Goal: Find contact information: Find contact information

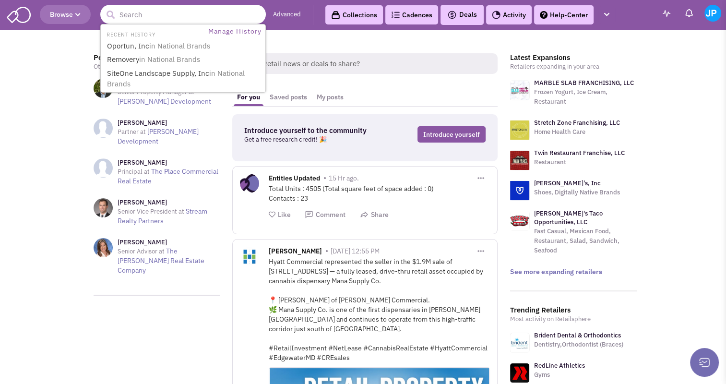
click at [190, 18] on input "text" at bounding box center [183, 14] width 166 height 19
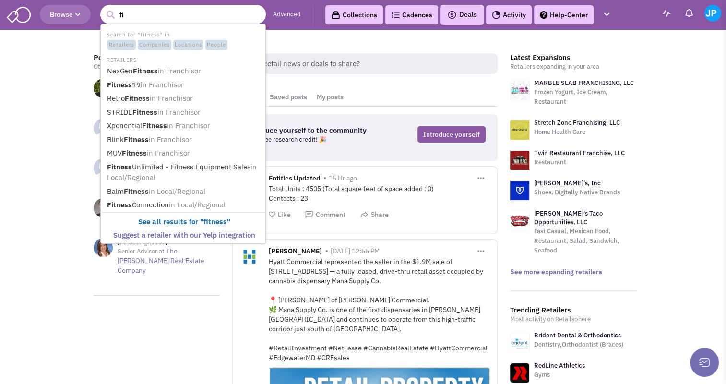
type input "f"
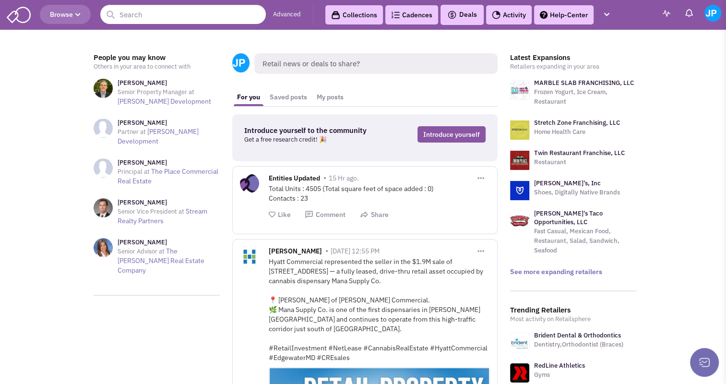
click at [85, 15] on button "Browse" at bounding box center [65, 14] width 51 height 19
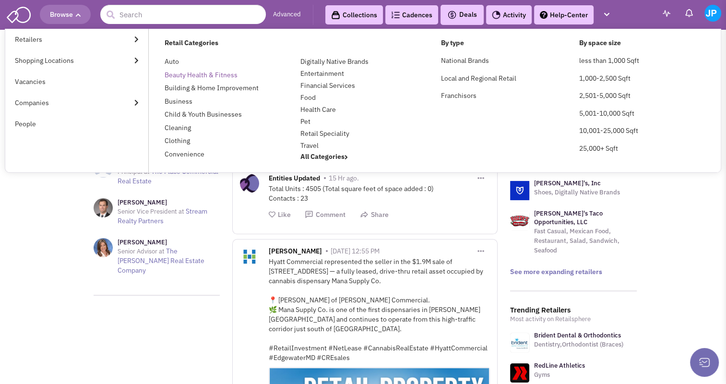
click at [198, 72] on link "Beauty Health & Fitness" at bounding box center [201, 75] width 73 height 9
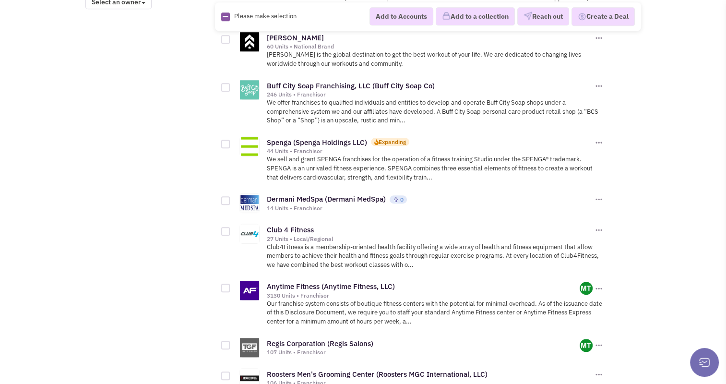
scroll to position [912, 0]
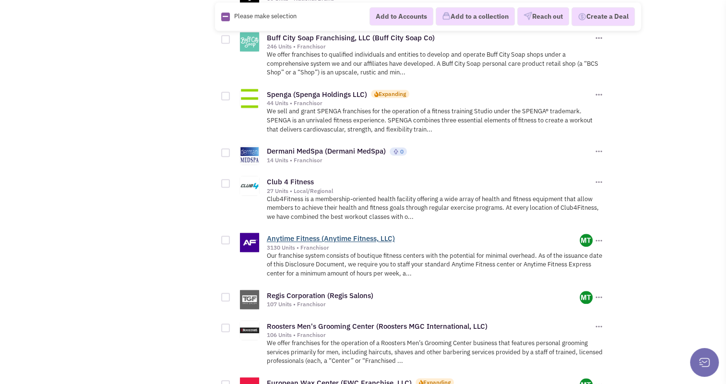
click at [305, 237] on link "Anytime Fitness (Anytime Fitness, LLC)" at bounding box center [331, 238] width 128 height 9
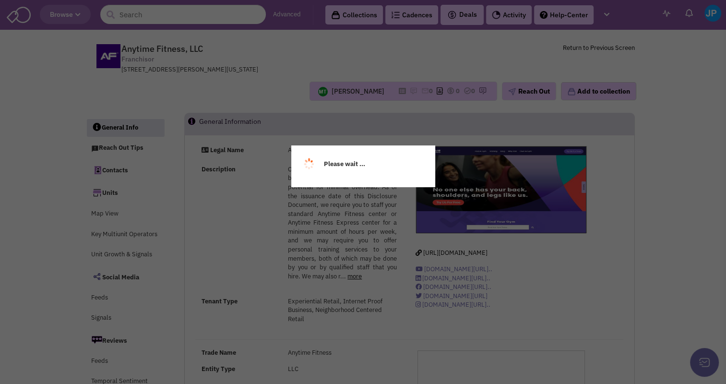
select select
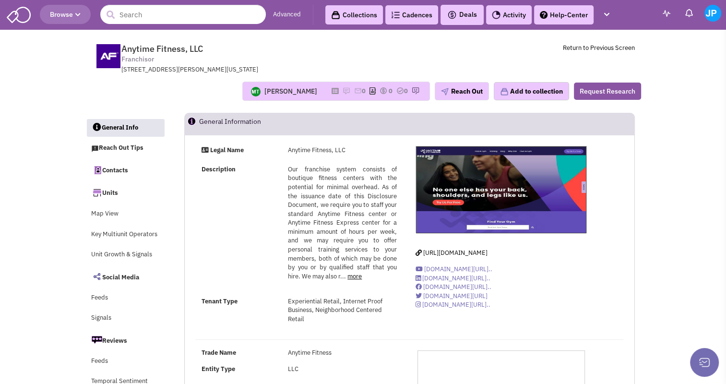
select select
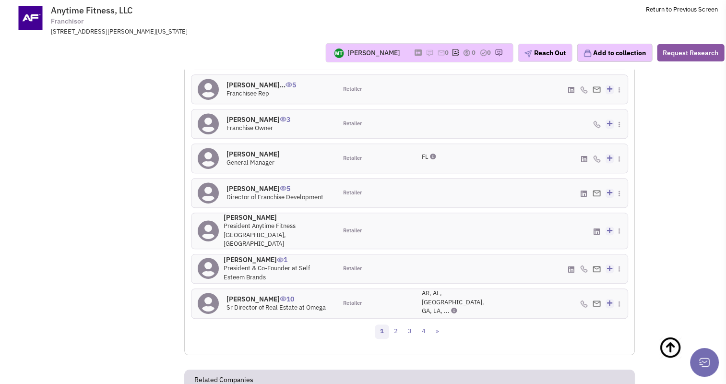
scroll to position [913, 0]
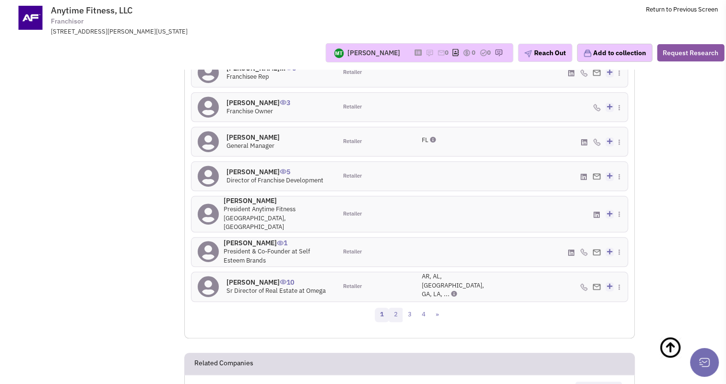
click at [397, 308] on link "2" at bounding box center [396, 315] width 14 height 14
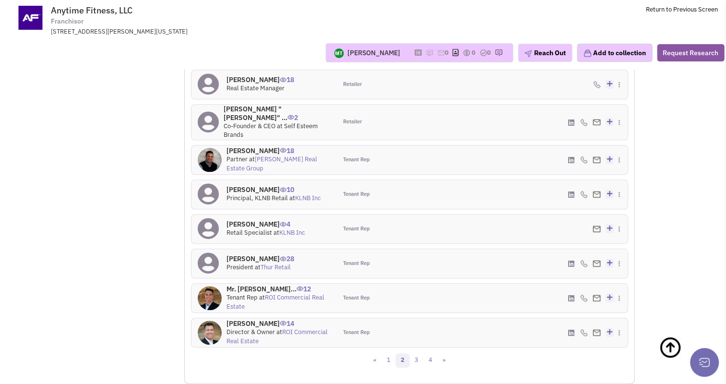
scroll to position [889, 0]
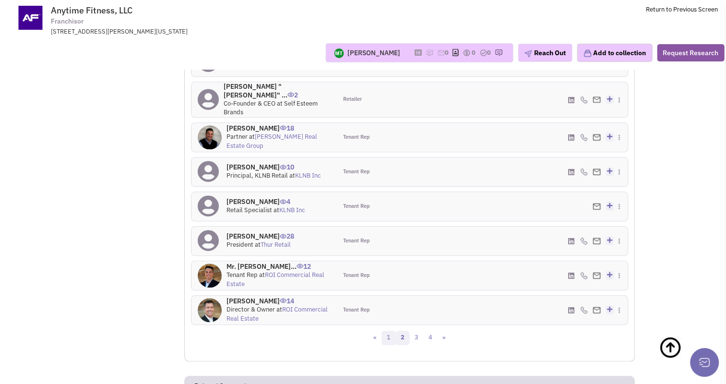
click at [389, 331] on link "1" at bounding box center [389, 338] width 14 height 14
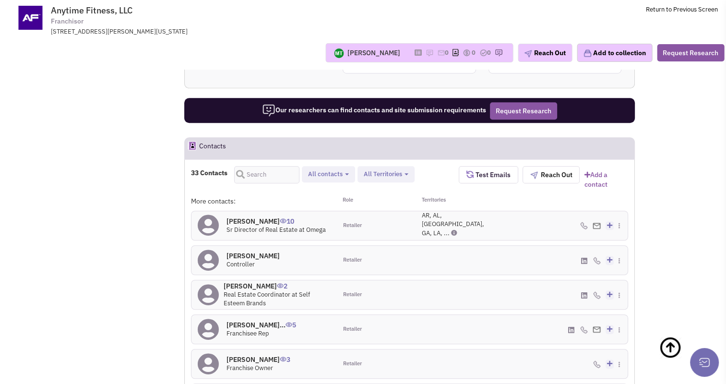
scroll to position [673, 0]
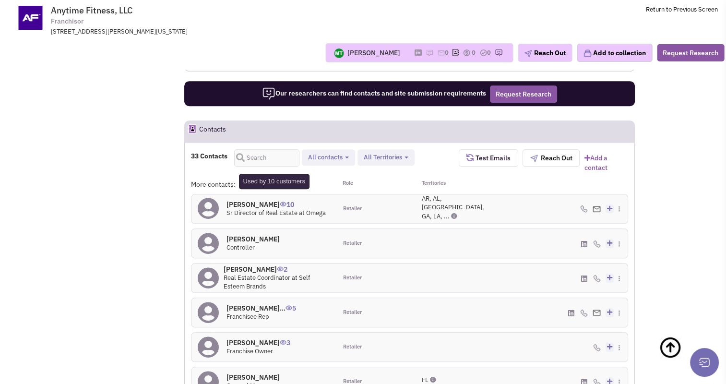
click at [280, 195] on span "10" at bounding box center [287, 201] width 14 height 16
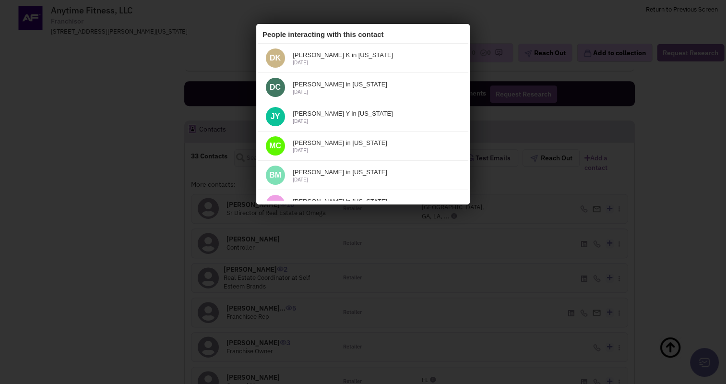
scroll to position [0, 0]
click at [451, 34] on icon at bounding box center [457, 34] width 12 height 14
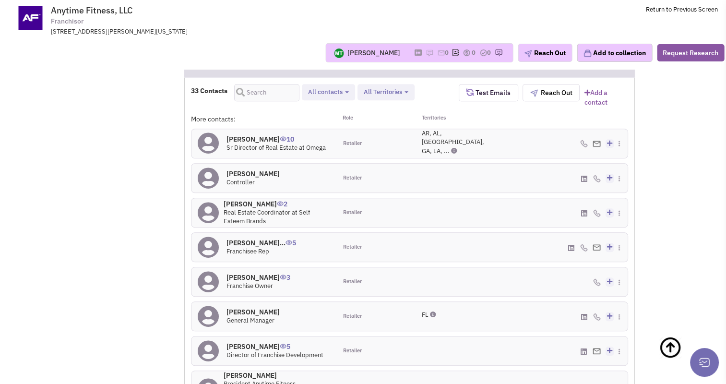
scroll to position [742, 0]
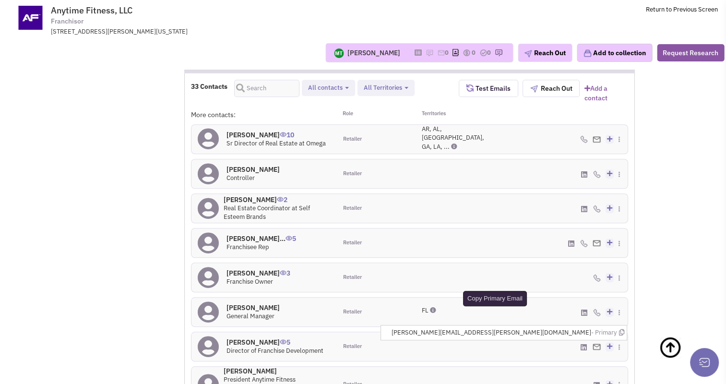
click at [620, 329] on icon at bounding box center [621, 332] width 5 height 6
